Goal: Information Seeking & Learning: Learn about a topic

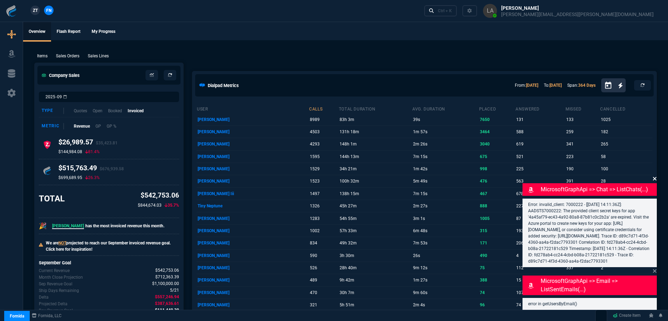
click at [655, 176] on icon at bounding box center [655, 179] width 4 height 6
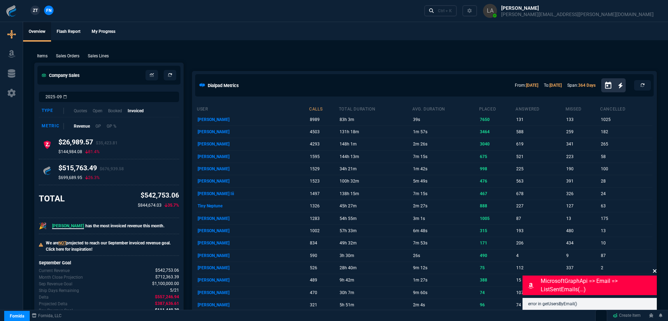
click at [656, 273] on icon at bounding box center [655, 271] width 4 height 6
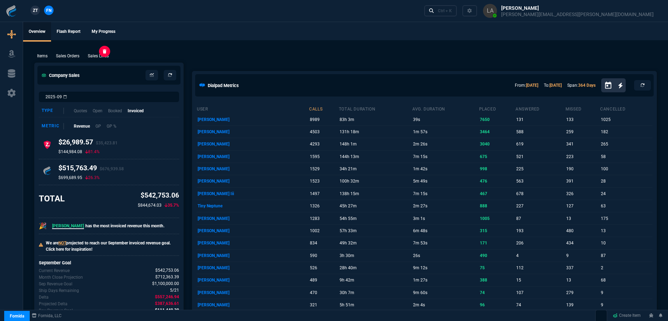
click at [97, 56] on p "Sales Lines" at bounding box center [98, 56] width 21 height 6
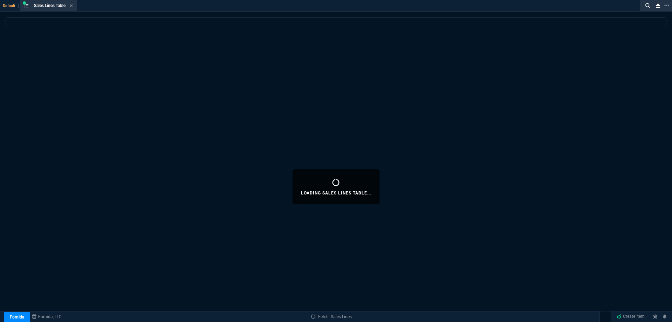
select select
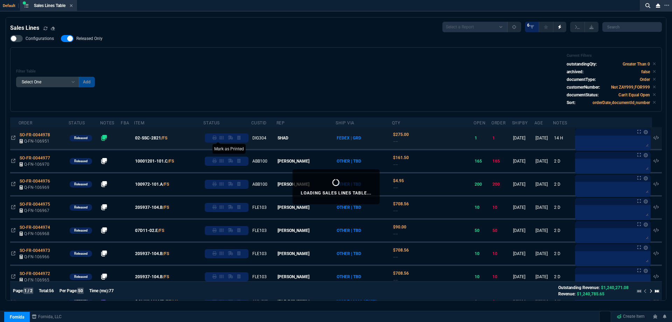
click at [217, 139] on icon at bounding box center [214, 137] width 4 height 4
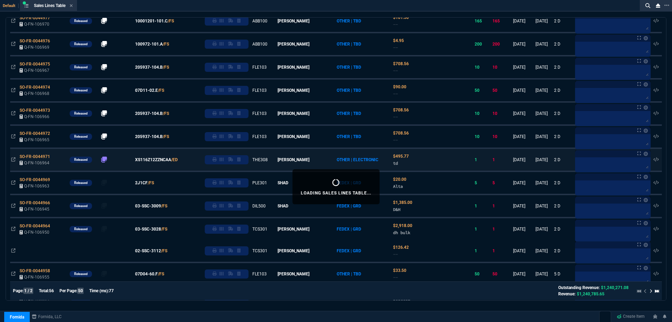
scroll to position [175, 0]
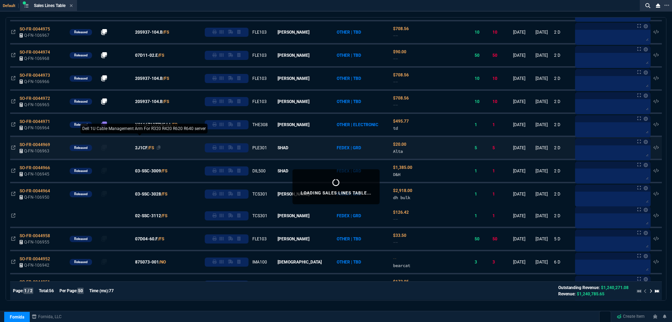
click at [147, 148] on span "2J1CF" at bounding box center [141, 147] width 13 height 6
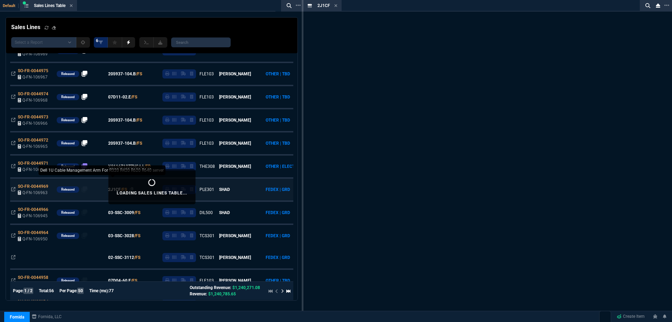
scroll to position [217, 0]
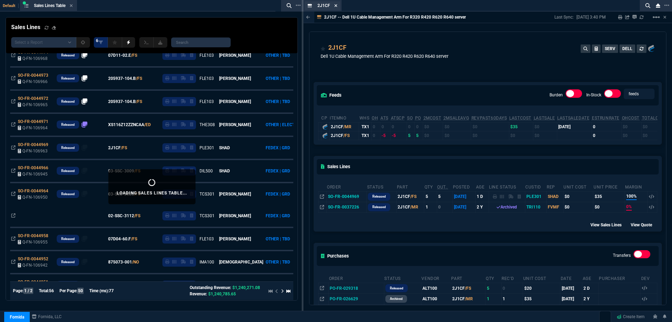
click at [335, 7] on icon at bounding box center [335, 5] width 3 height 4
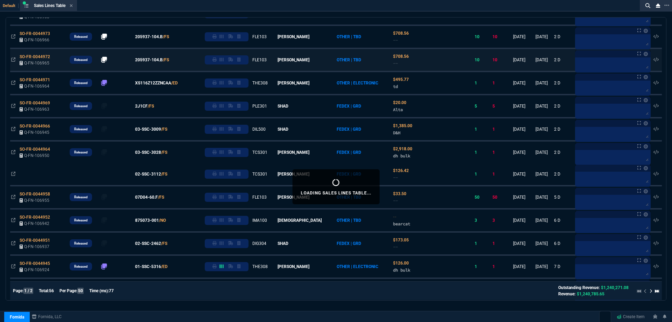
scroll to position [175, 0]
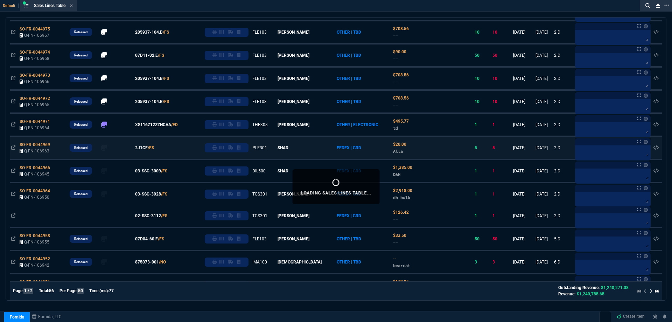
drag, startPoint x: 162, startPoint y: 171, endPoint x: 208, endPoint y: 145, distance: 53.4
click at [161, 172] on span "03-SSC-3009" at bounding box center [148, 171] width 26 height 6
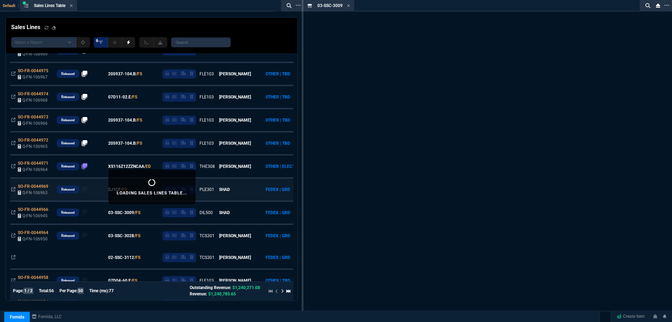
scroll to position [217, 0]
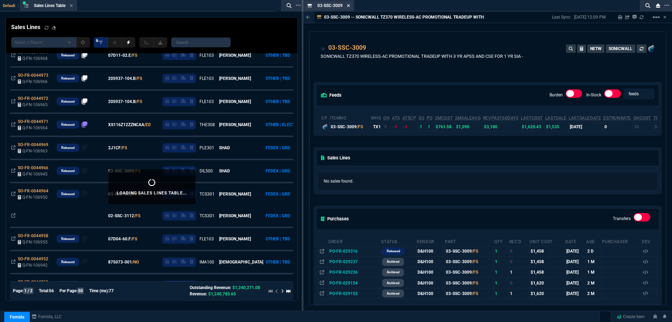
click at [349, 6] on icon at bounding box center [348, 5] width 3 height 3
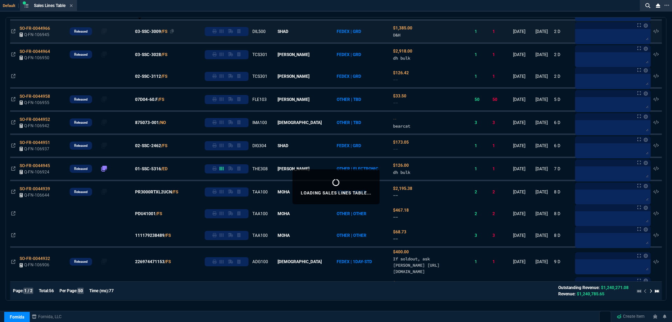
scroll to position [315, 0]
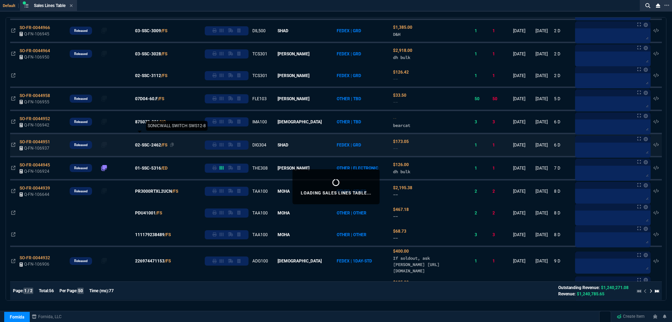
click at [161, 147] on span "02-SSC-2462" at bounding box center [148, 145] width 26 height 6
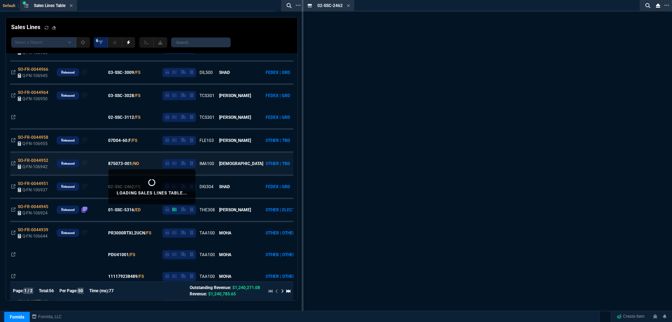
scroll to position [357, 0]
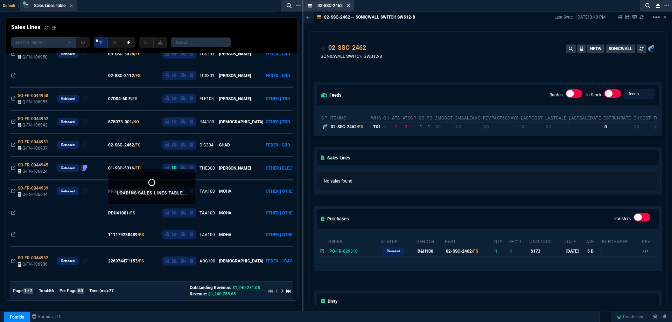
click at [348, 8] on nx-icon at bounding box center [348, 6] width 3 height 6
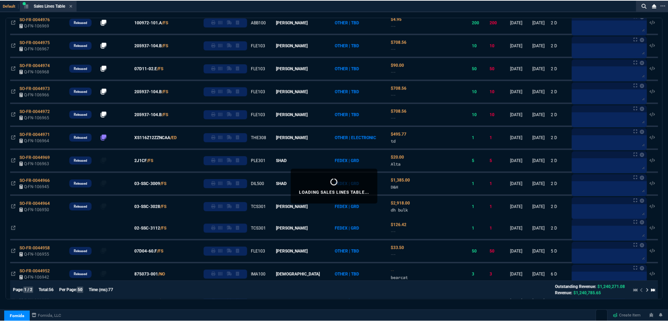
scroll to position [140, 0]
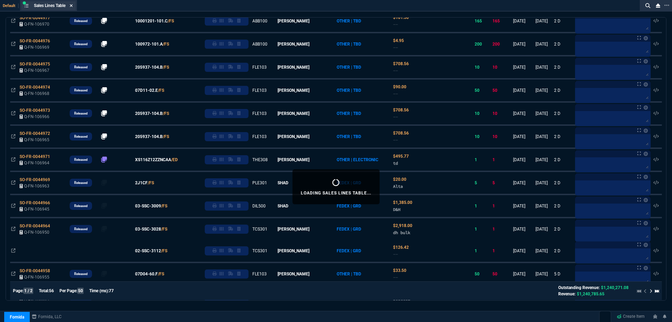
click at [72, 8] on fa-icon at bounding box center [71, 5] width 3 height 5
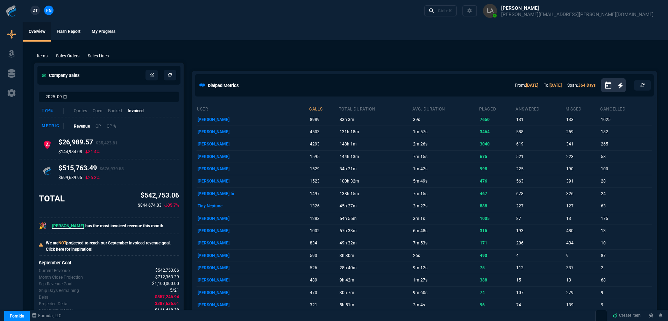
click at [37, 12] on span "ZT" at bounding box center [35, 10] width 5 height 6
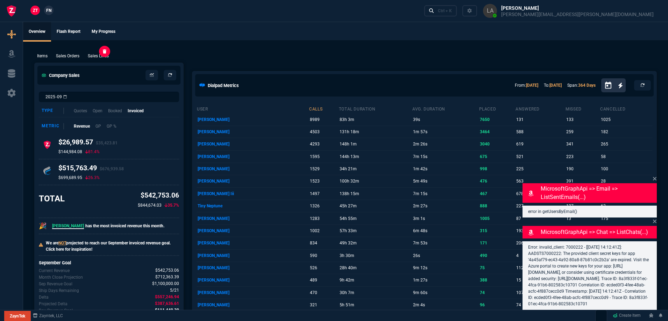
click at [94, 56] on p "Sales Lines" at bounding box center [98, 56] width 21 height 6
select select
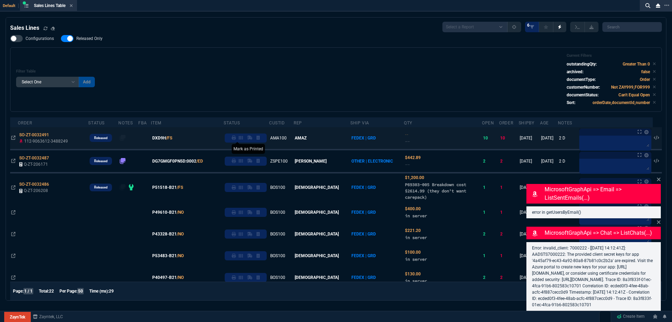
click at [236, 139] on icon at bounding box center [234, 137] width 4 height 4
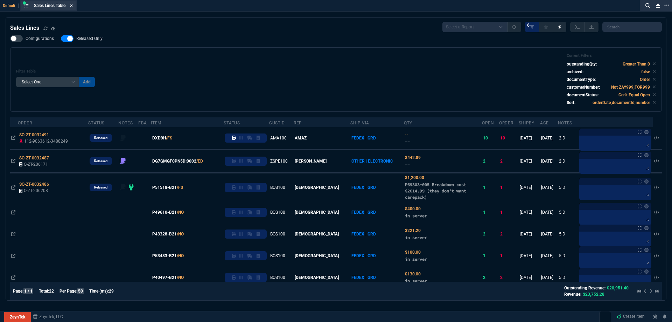
click at [72, 5] on icon at bounding box center [71, 5] width 3 height 4
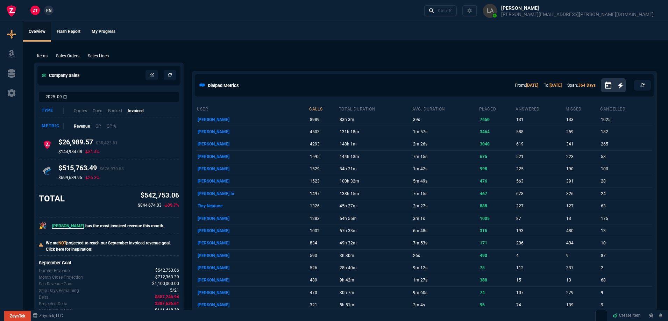
click at [51, 10] on span "FN" at bounding box center [48, 10] width 5 height 6
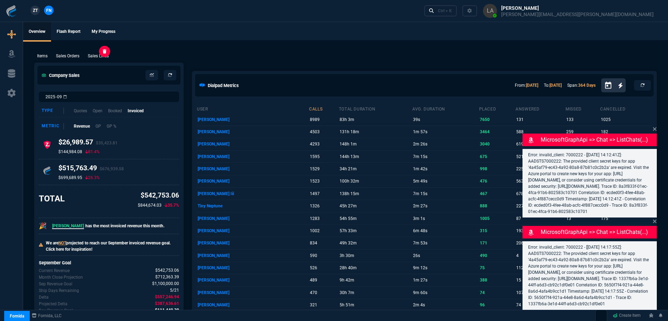
click at [102, 54] on p "Sales Lines" at bounding box center [98, 56] width 21 height 6
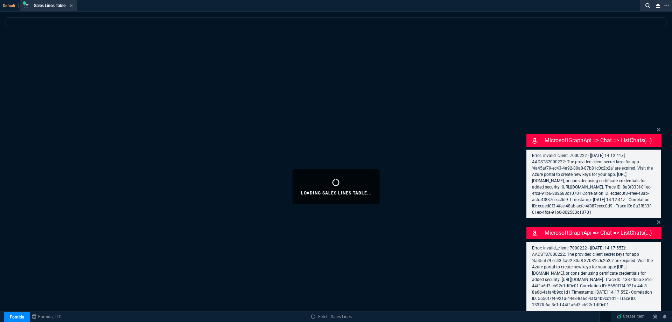
select select
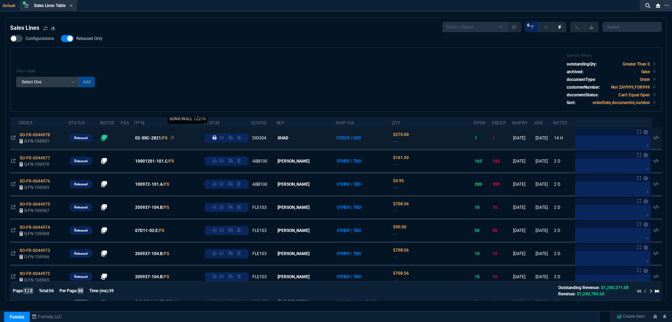
click at [156, 139] on span "02-SSC-2821" at bounding box center [148, 138] width 26 height 6
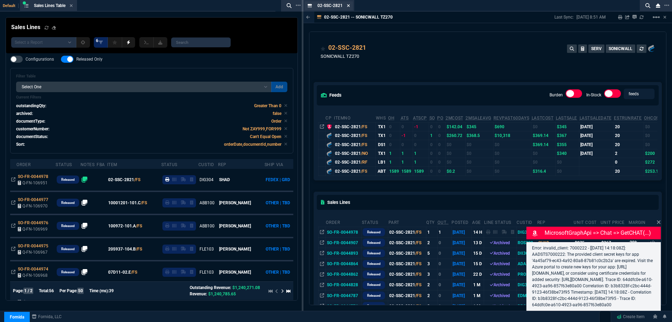
click at [348, 5] on icon at bounding box center [348, 5] width 3 height 4
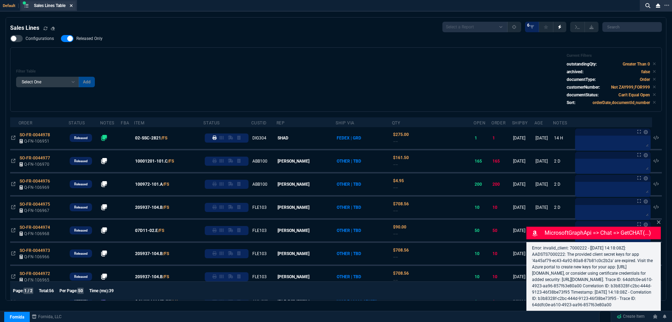
click at [71, 6] on icon at bounding box center [71, 5] width 3 height 4
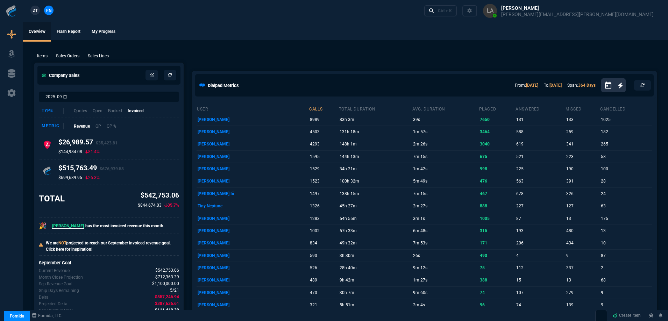
click at [33, 9] on span "ZT" at bounding box center [35, 10] width 5 height 6
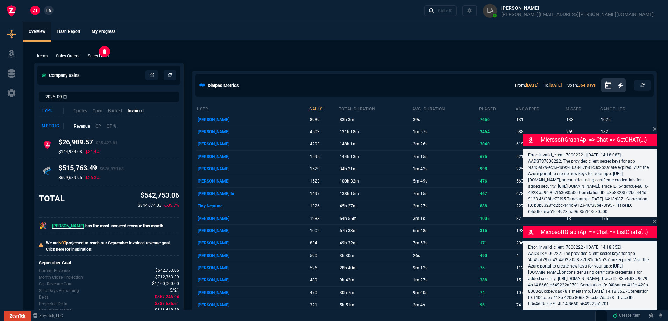
click at [100, 58] on p "Sales Lines" at bounding box center [98, 56] width 21 height 6
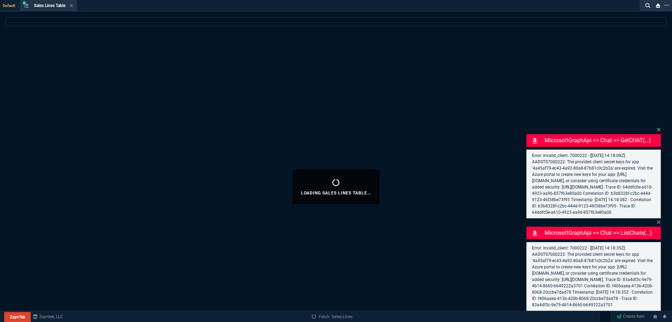
select select
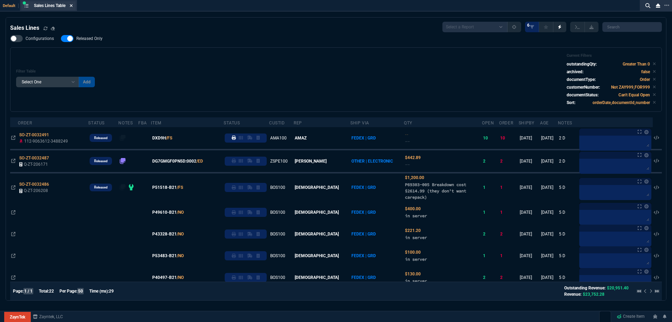
click at [73, 6] on icon at bounding box center [71, 5] width 3 height 3
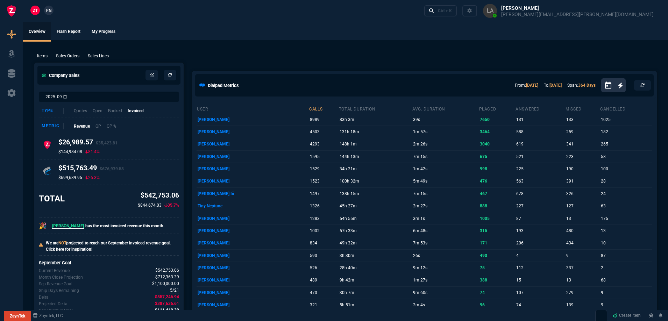
click at [50, 11] on span "FN" at bounding box center [48, 10] width 5 height 6
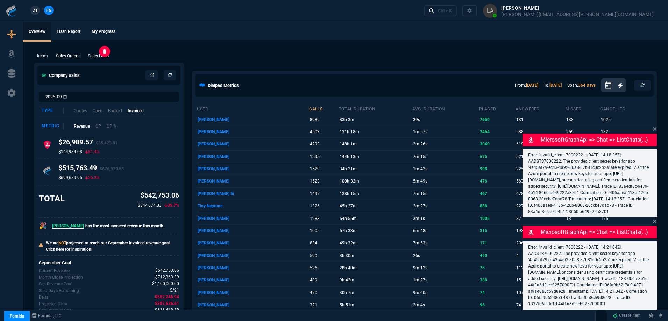
click at [98, 54] on p "Sales Lines" at bounding box center [98, 56] width 21 height 6
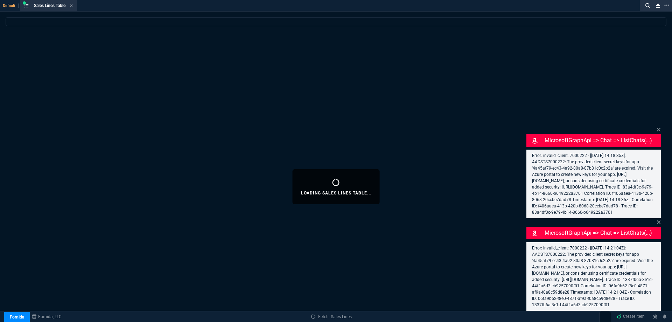
select select
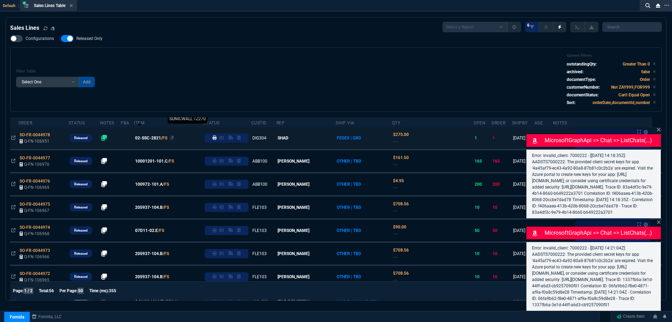
click at [159, 139] on span "02-SSC-2821" at bounding box center [148, 138] width 26 height 6
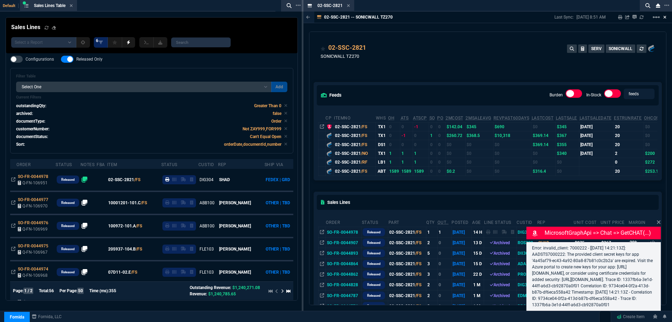
click at [663, 20] on fa-icon at bounding box center [664, 17] width 3 height 5
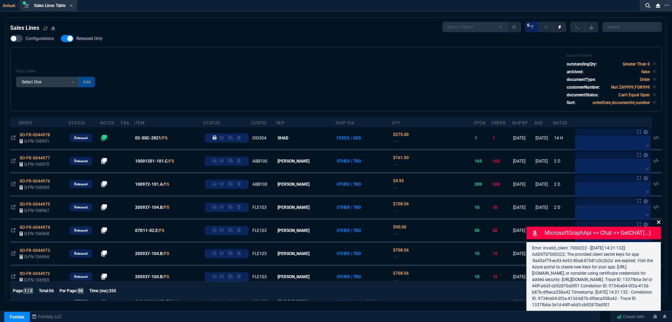
click at [658, 220] on icon at bounding box center [658, 221] width 3 height 3
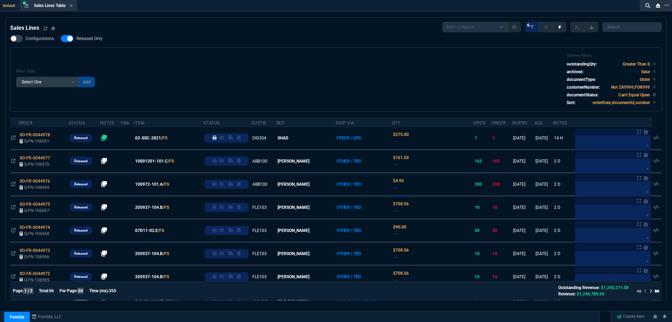
drag, startPoint x: 149, startPoint y: 138, endPoint x: 167, endPoint y: 140, distance: 17.9
click at [149, 138] on span "02-SSC-2821" at bounding box center [148, 138] width 26 height 6
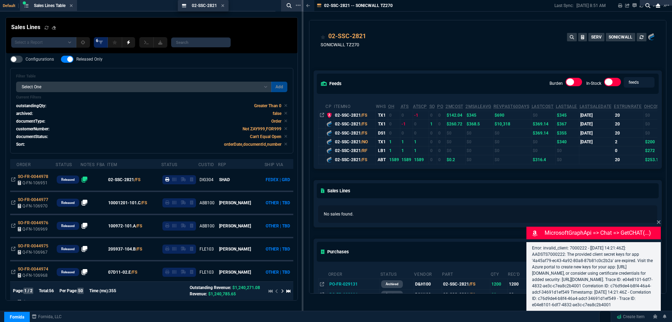
drag, startPoint x: 330, startPoint y: 8, endPoint x: 203, endPoint y: 22, distance: 127.5
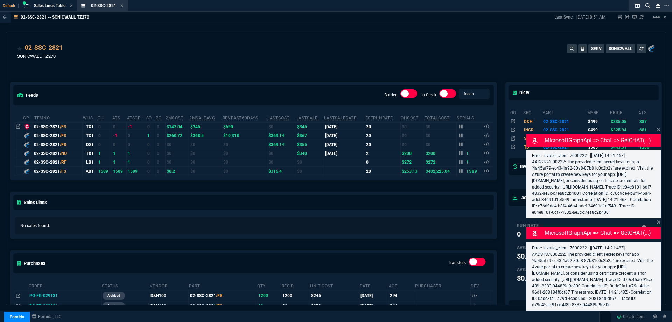
click at [460, 175] on td "1589" at bounding box center [469, 171] width 26 height 9
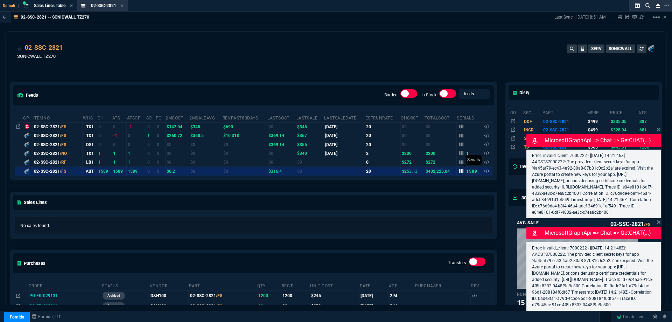
click at [460, 174] on fa-icon at bounding box center [461, 171] width 4 height 5
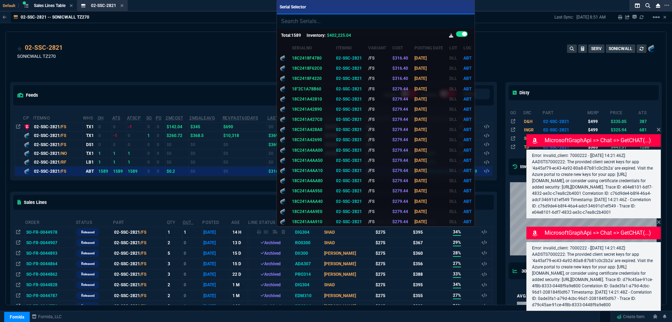
click at [497, 61] on div at bounding box center [336, 161] width 672 height 322
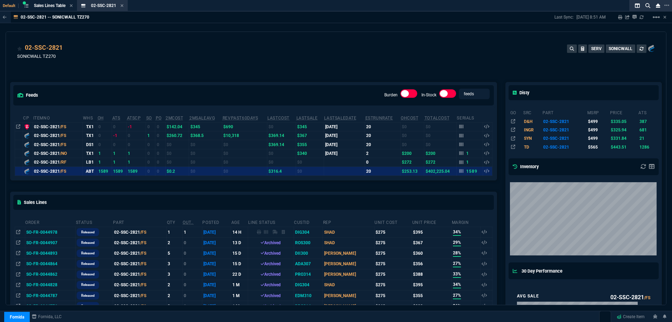
drag, startPoint x: 122, startPoint y: 7, endPoint x: 115, endPoint y: 6, distance: 7.1
click at [122, 7] on icon at bounding box center [122, 5] width 3 height 3
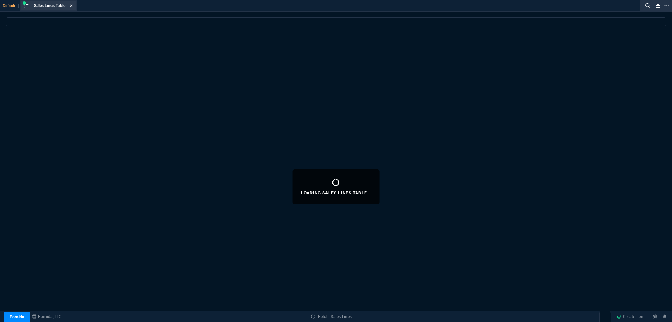
click at [73, 7] on icon at bounding box center [71, 5] width 3 height 4
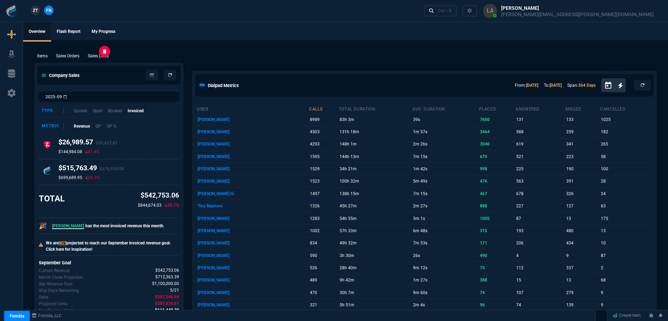
click at [105, 53] on p "Sales Lines" at bounding box center [98, 56] width 21 height 6
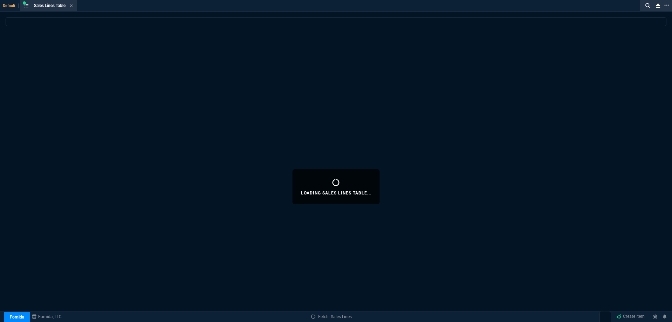
select select
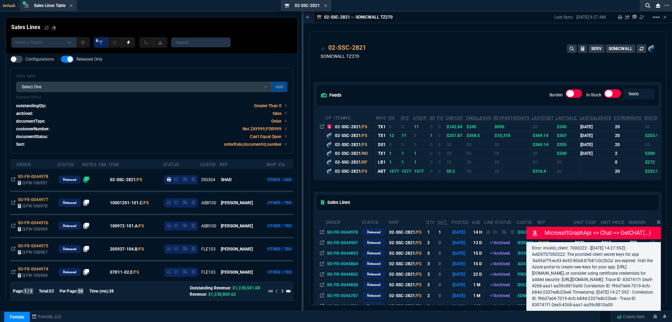
drag, startPoint x: 335, startPoint y: 9, endPoint x: 293, endPoint y: 0, distance: 42.9
drag, startPoint x: 316, startPoint y: 3, endPoint x: 226, endPoint y: 2, distance: 89.2
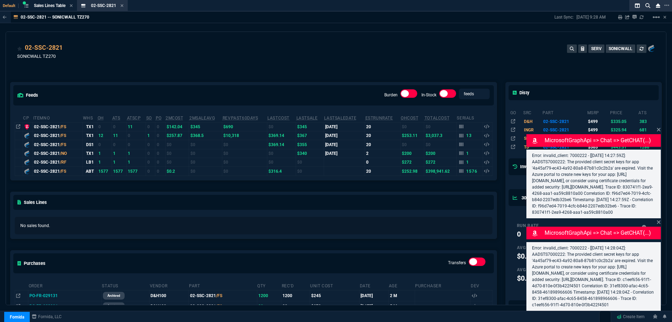
click at [249, 43] on div "02-SSC-2821 SONICWALL TZ270 SERV SONICWALL" at bounding box center [336, 53] width 660 height 42
click at [253, 47] on div "02-SSC-2821 SONICWALL TZ270 SERV SONICWALL" at bounding box center [335, 55] width 637 height 25
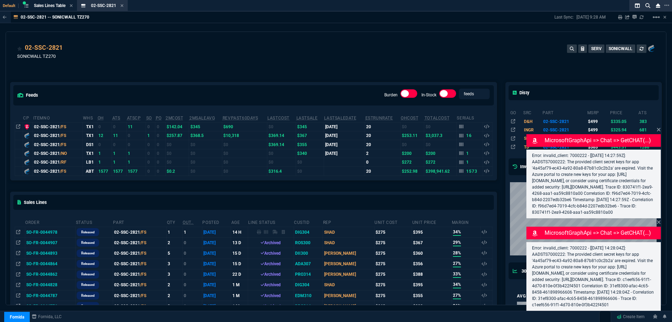
click at [252, 48] on div "02-SSC-2821 SONICWALL TZ270 SERV SONICWALL" at bounding box center [335, 55] width 637 height 25
click at [252, 49] on div "02-SSC-2821 SONICWALL TZ270 SERV SONICWALL" at bounding box center [335, 55] width 637 height 25
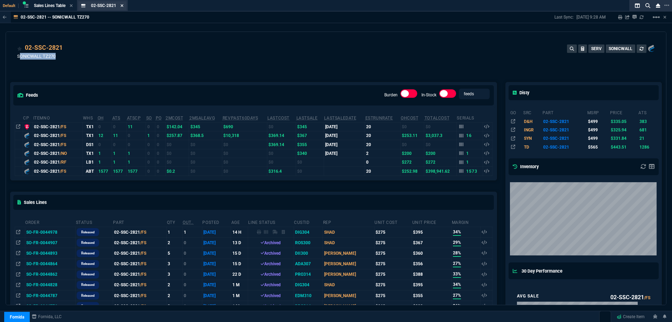
click at [123, 7] on icon at bounding box center [121, 5] width 3 height 4
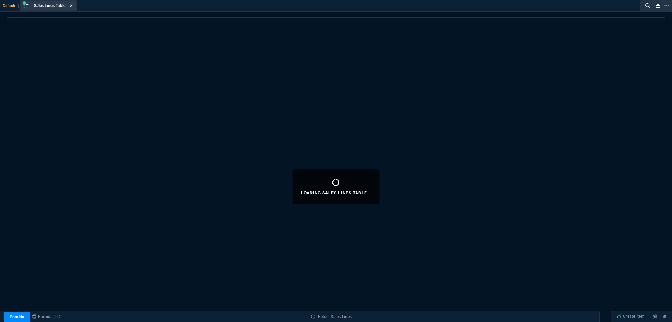
click at [71, 6] on icon at bounding box center [71, 5] width 3 height 4
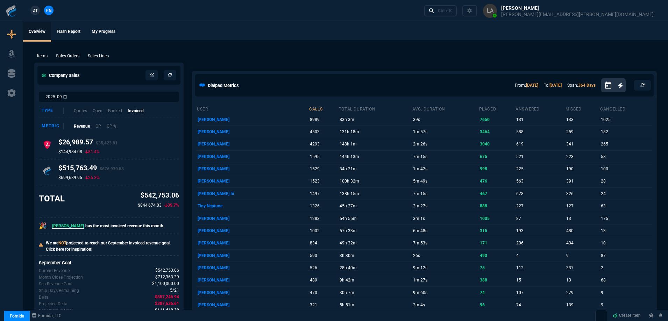
click at [104, 58] on p "Sales Lines" at bounding box center [98, 56] width 21 height 6
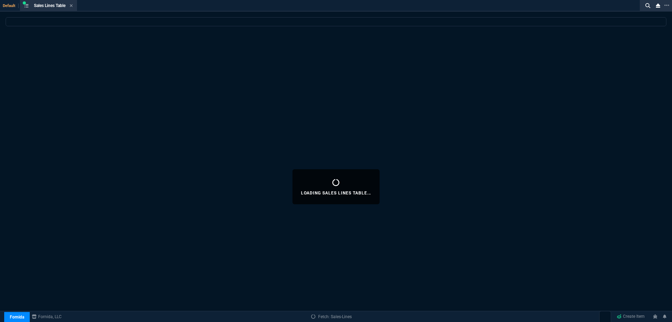
select select
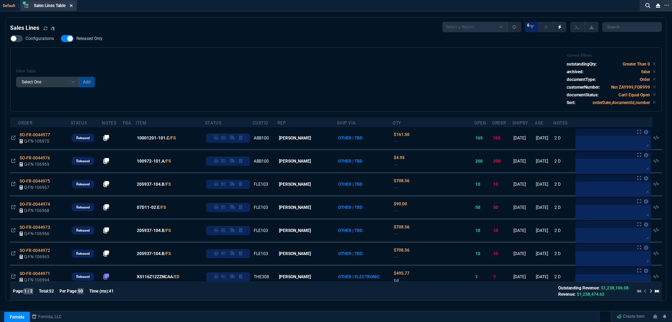
click at [75, 5] on div "Sales Lines Table Sales Line" at bounding box center [48, 5] width 54 height 9
click at [73, 6] on icon at bounding box center [71, 5] width 3 height 3
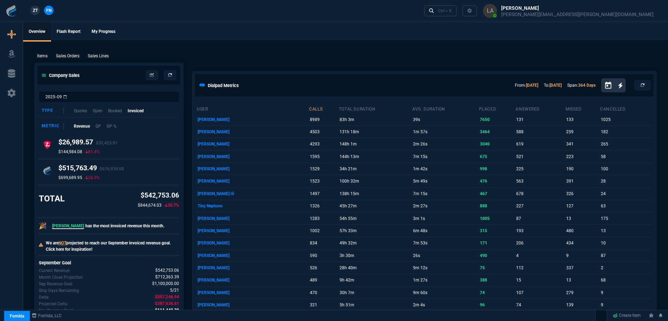
click at [31, 10] on nx-fornida-client-manager "ZT FN" at bounding box center [41, 11] width 27 height 10
click at [32, 10] on link "ZT" at bounding box center [34, 10] width 9 height 9
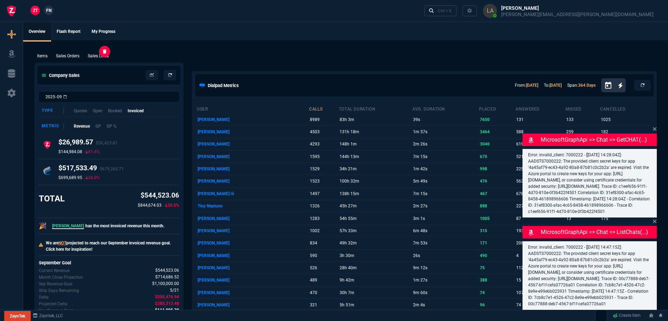
click at [105, 57] on p "Sales Lines" at bounding box center [98, 56] width 21 height 6
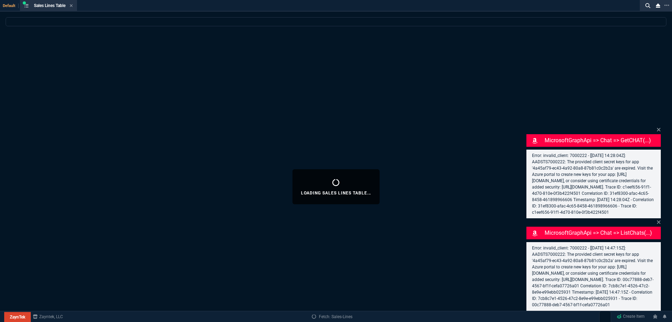
select select
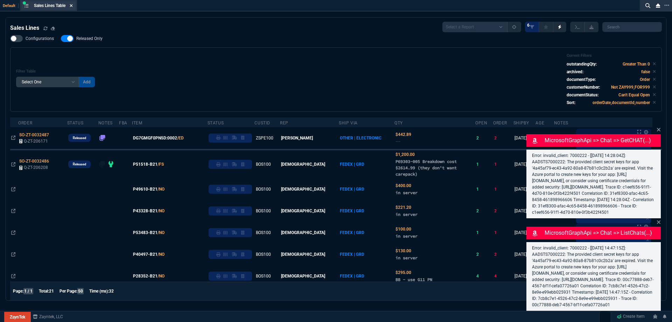
click at [73, 6] on icon at bounding box center [71, 5] width 3 height 3
